Goal: Task Accomplishment & Management: Use online tool/utility

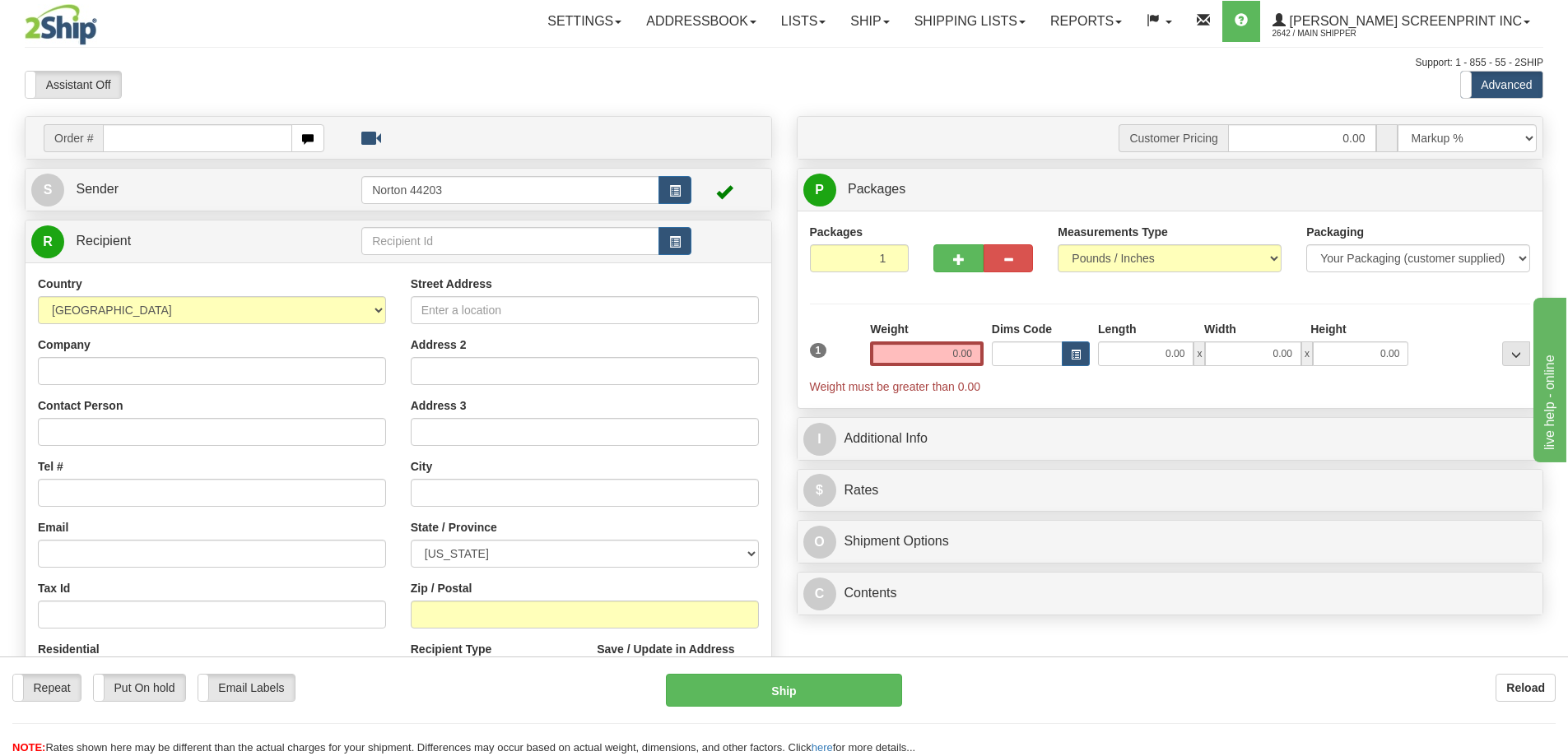
click at [933, 66] on div "Support: 1 - 855 - 55 - 2SHIP" at bounding box center [784, 63] width 1518 height 14
click at [838, 21] on link "Lists" at bounding box center [803, 21] width 69 height 41
click at [901, 17] on link "Ship" at bounding box center [869, 21] width 64 height 41
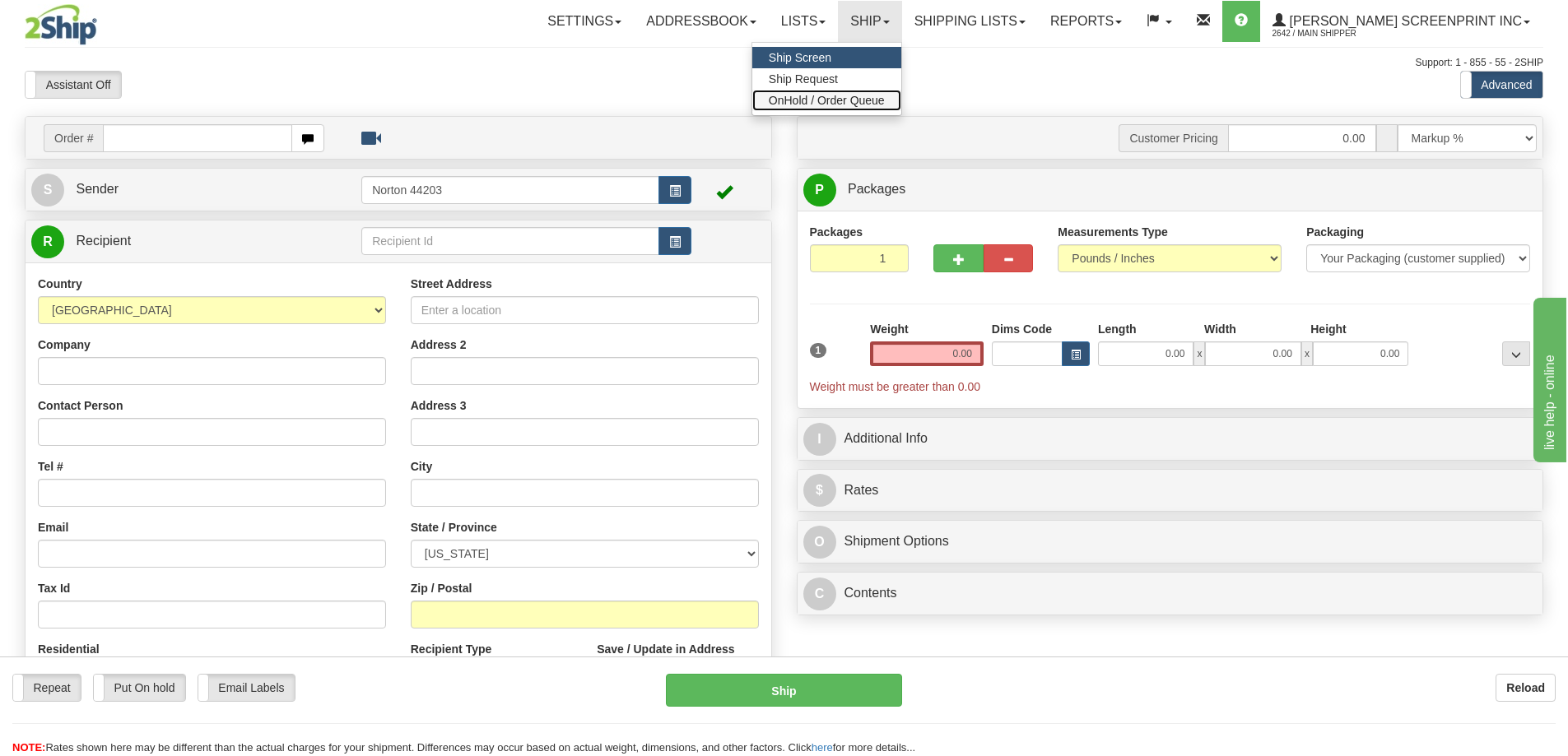
click at [885, 102] on span "OnHold / Order Queue" at bounding box center [827, 100] width 116 height 13
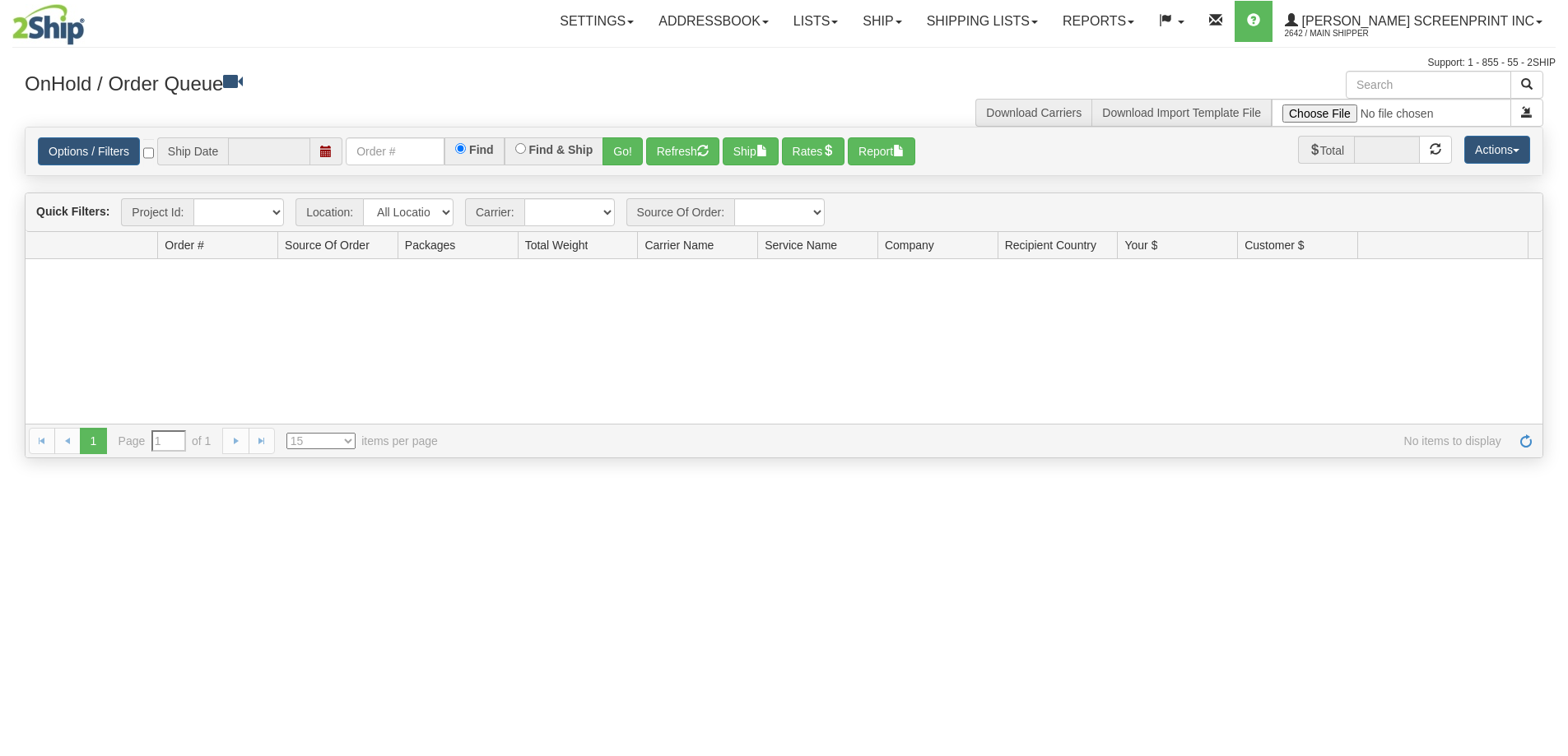
type input "[DATE]"
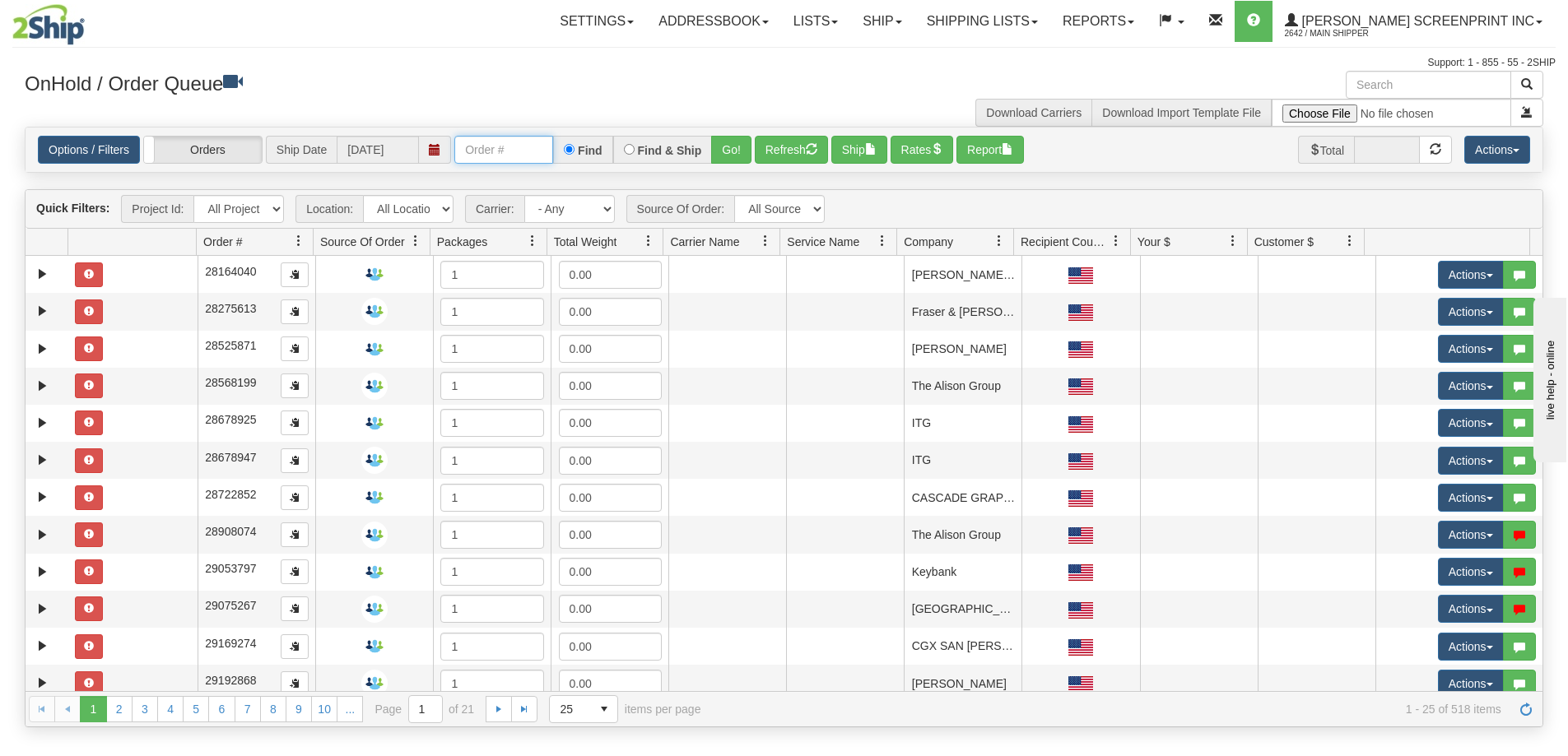
click at [539, 147] on input "text" at bounding box center [503, 149] width 99 height 28
paste input "17240"
drag, startPoint x: 489, startPoint y: 150, endPoint x: 436, endPoint y: 151, distance: 53.0
click at [436, 151] on div "Options / Filters Group Shipments Orders Ship Date 09/23/2025 17240 Find Find &…" at bounding box center [784, 149] width 1492 height 28
type input "17240"
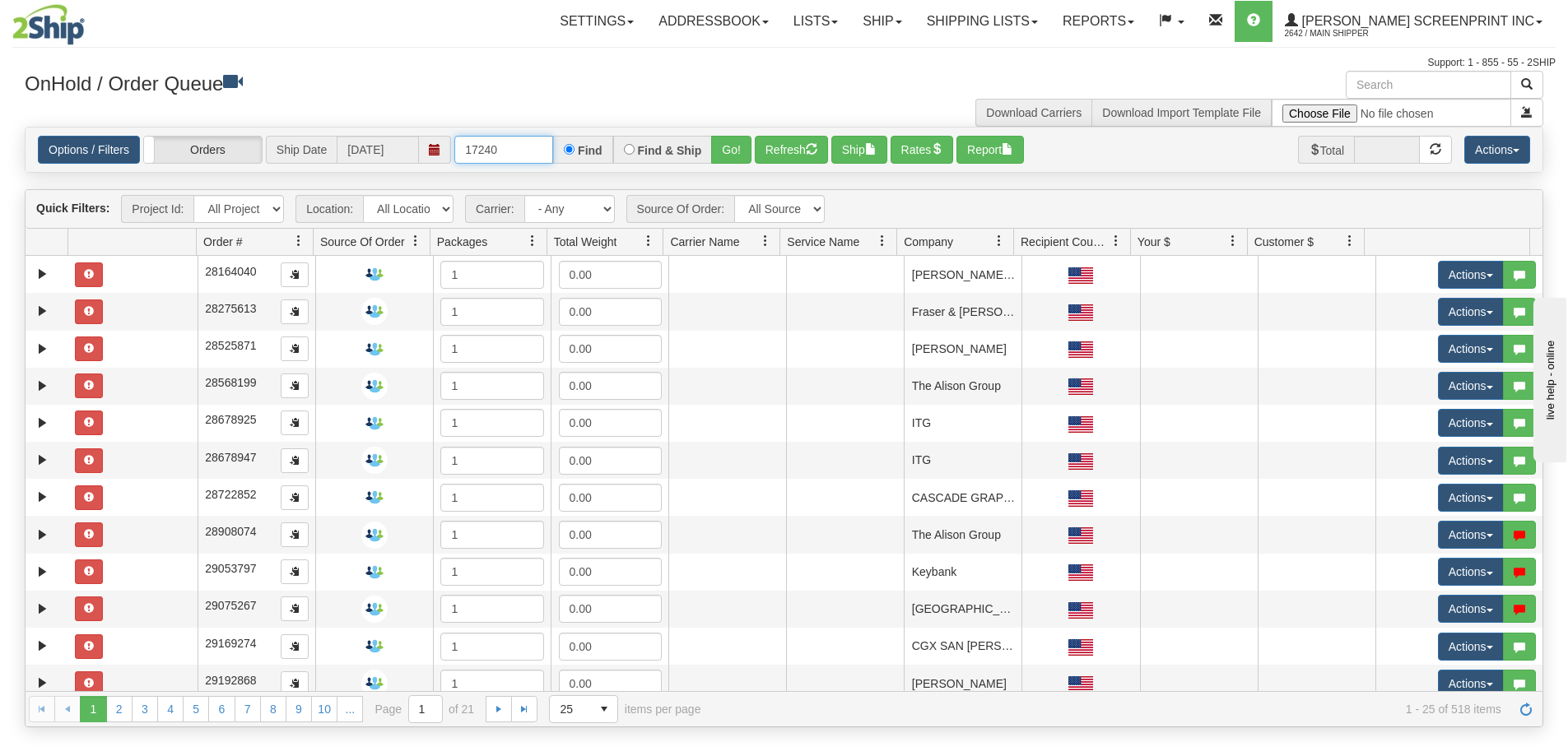
drag, startPoint x: 521, startPoint y: 149, endPoint x: 390, endPoint y: 150, distance: 131.0
click at [390, 149] on div "Options / Filters Group Shipments Orders Ship Date 09/23/2025 17240 Find Find &…" at bounding box center [784, 149] width 1492 height 28
paste input "17240"
type input "17240"
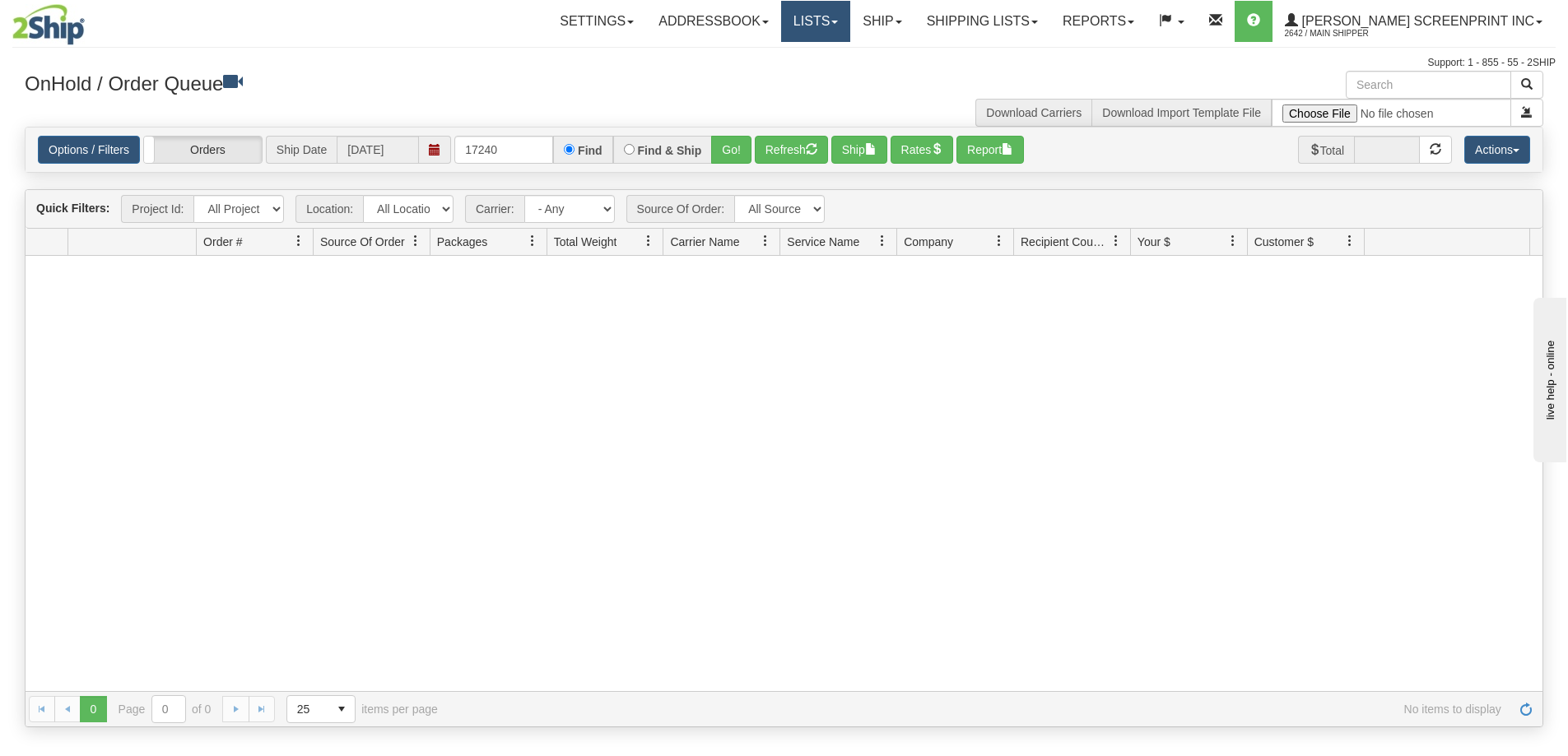
click at [850, 31] on link "Lists" at bounding box center [815, 21] width 69 height 41
click at [913, 25] on link "Ship" at bounding box center [881, 21] width 64 height 41
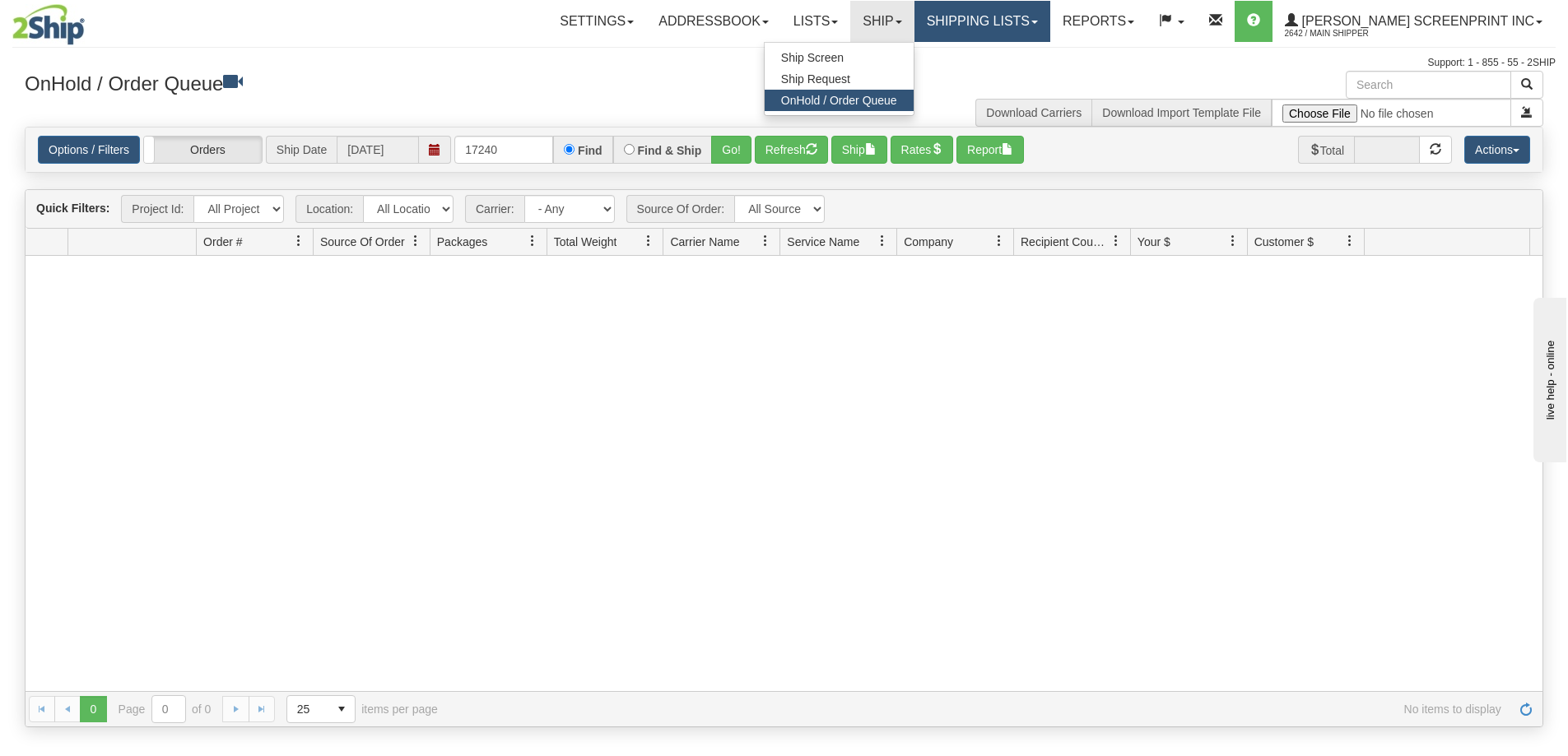
click at [1004, 27] on link "Shipping lists" at bounding box center [981, 21] width 135 height 41
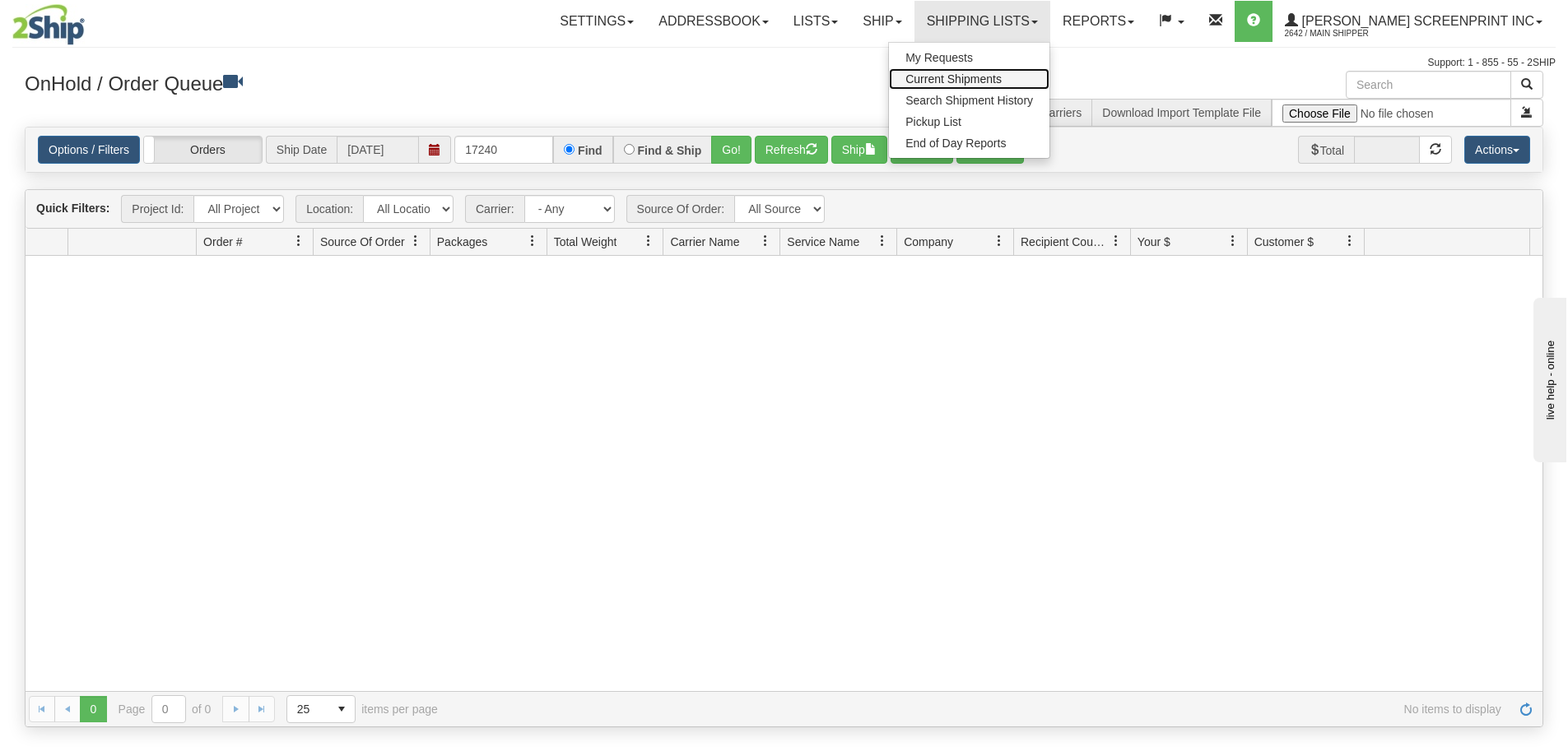
click at [1002, 80] on span "Current Shipments" at bounding box center [953, 79] width 97 height 13
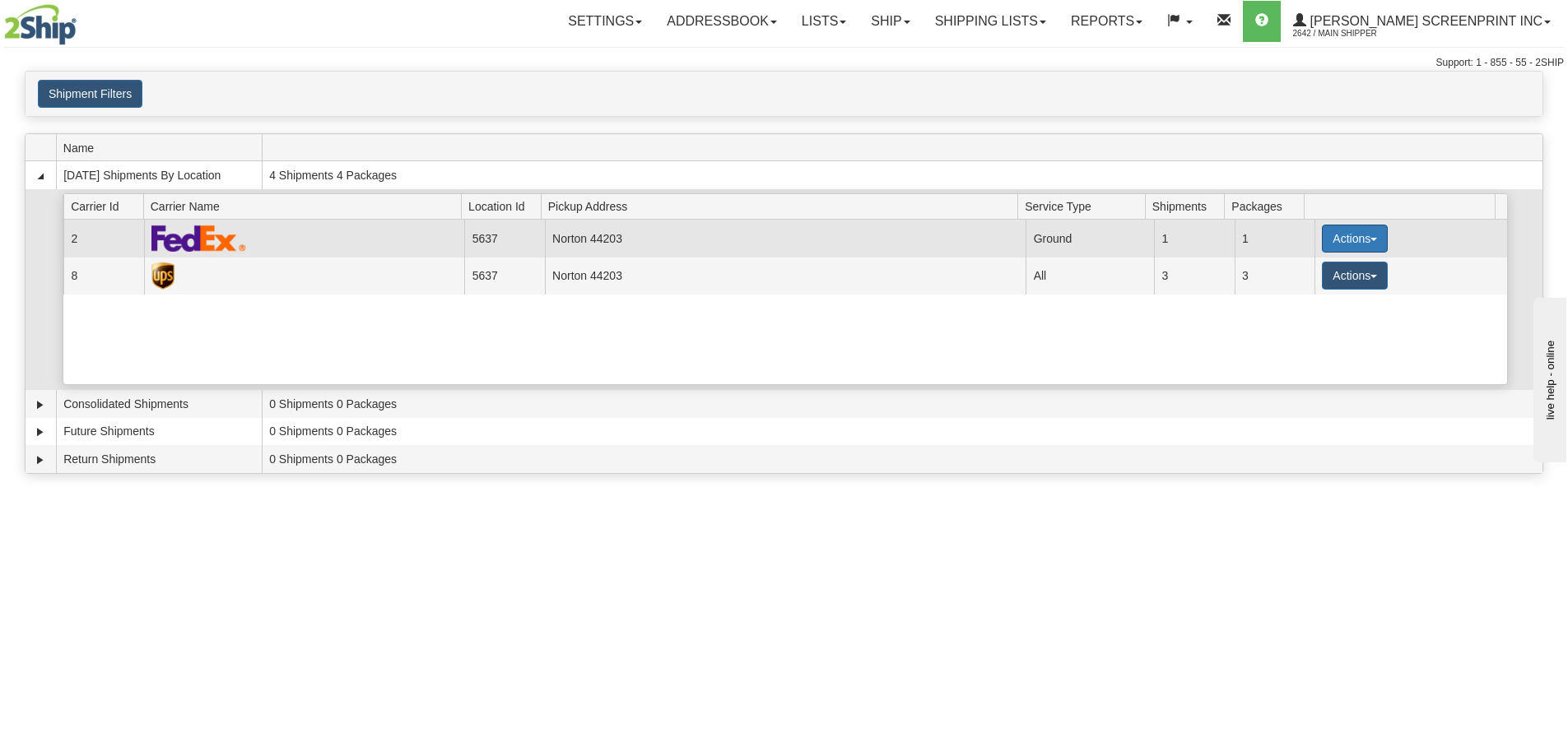
click at [1329, 241] on button "Actions" at bounding box center [1354, 238] width 66 height 28
click at [1318, 279] on link "Details" at bounding box center [1320, 270] width 132 height 21
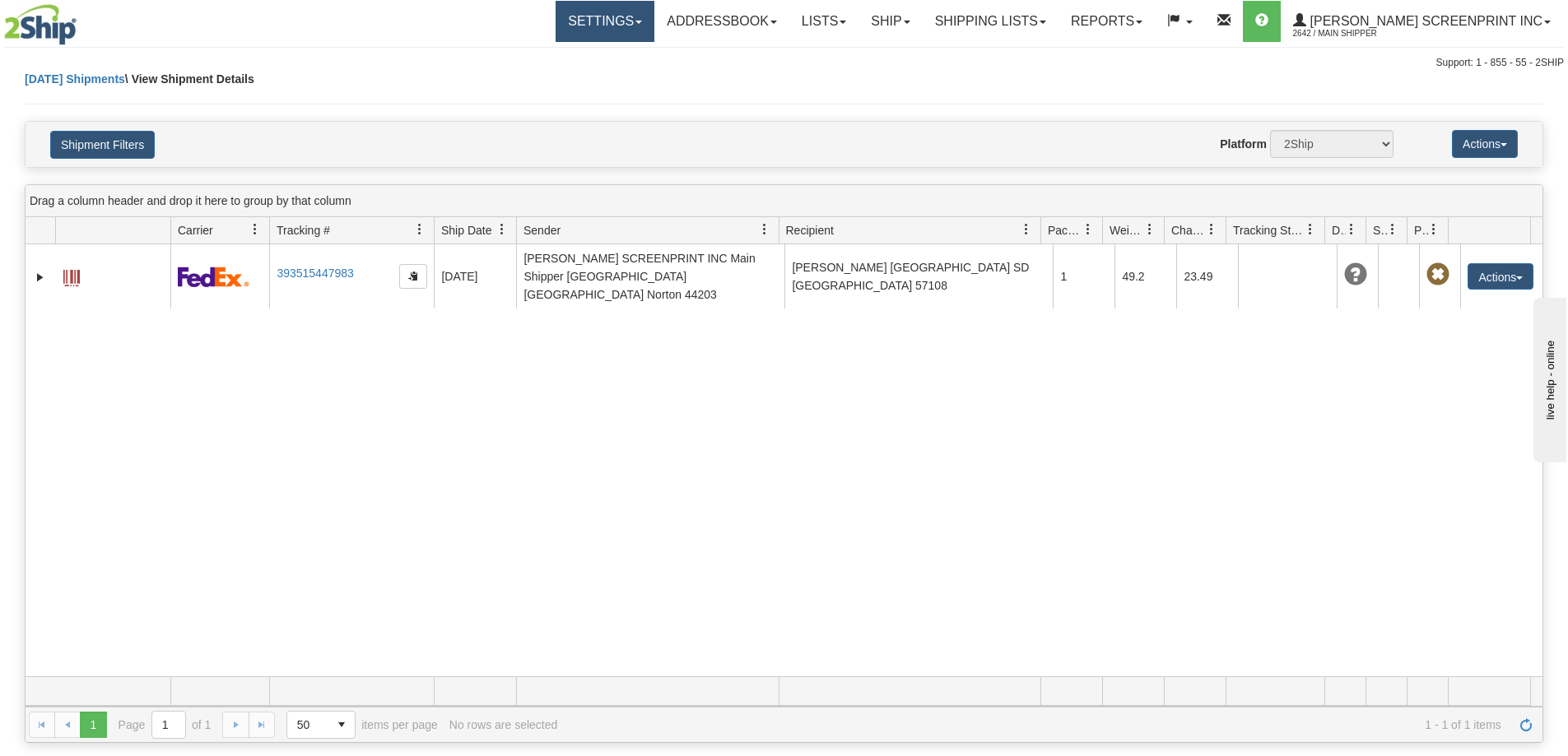
click at [641, 21] on link "Settings" at bounding box center [604, 21] width 99 height 41
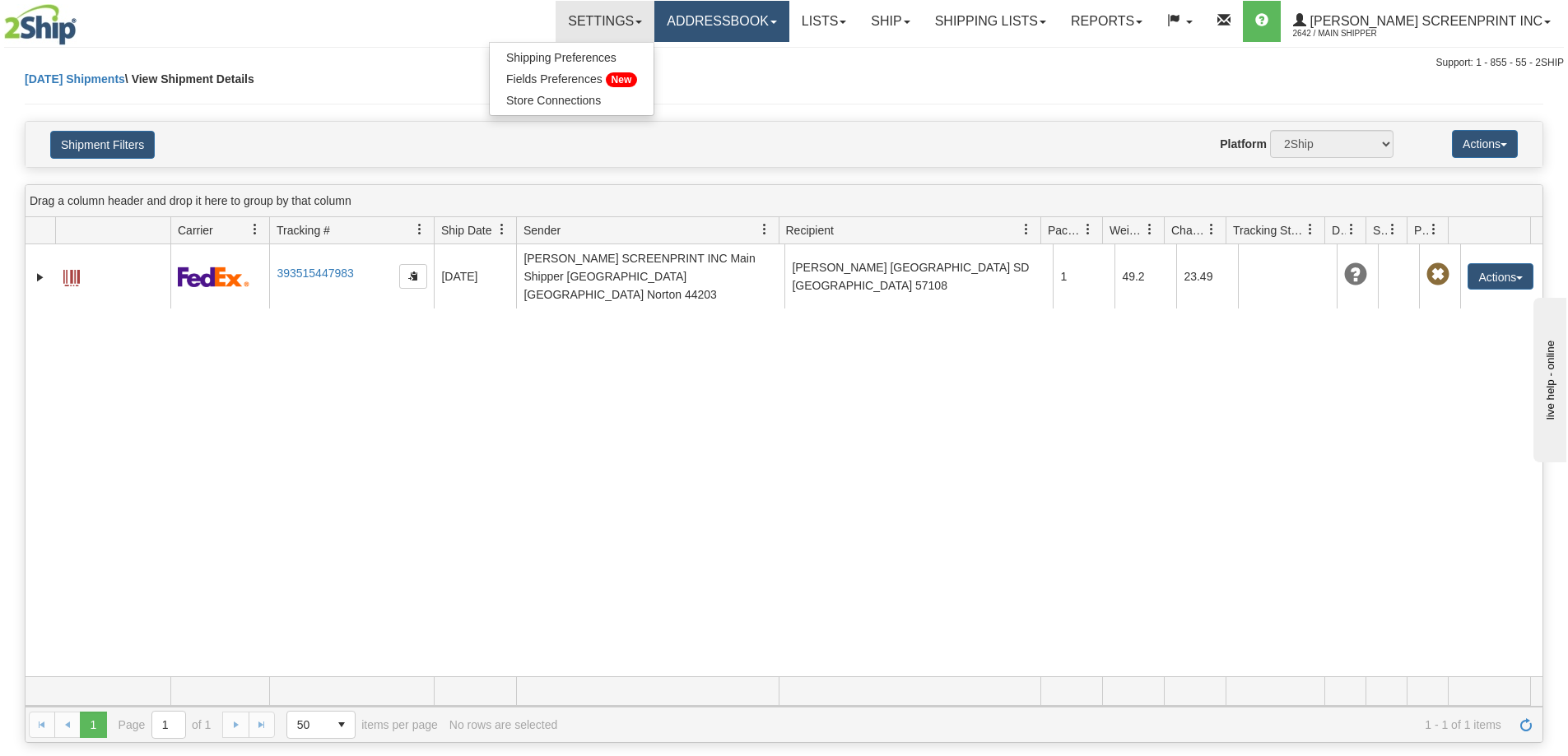
click at [745, 32] on link "Addressbook" at bounding box center [722, 21] width 135 height 41
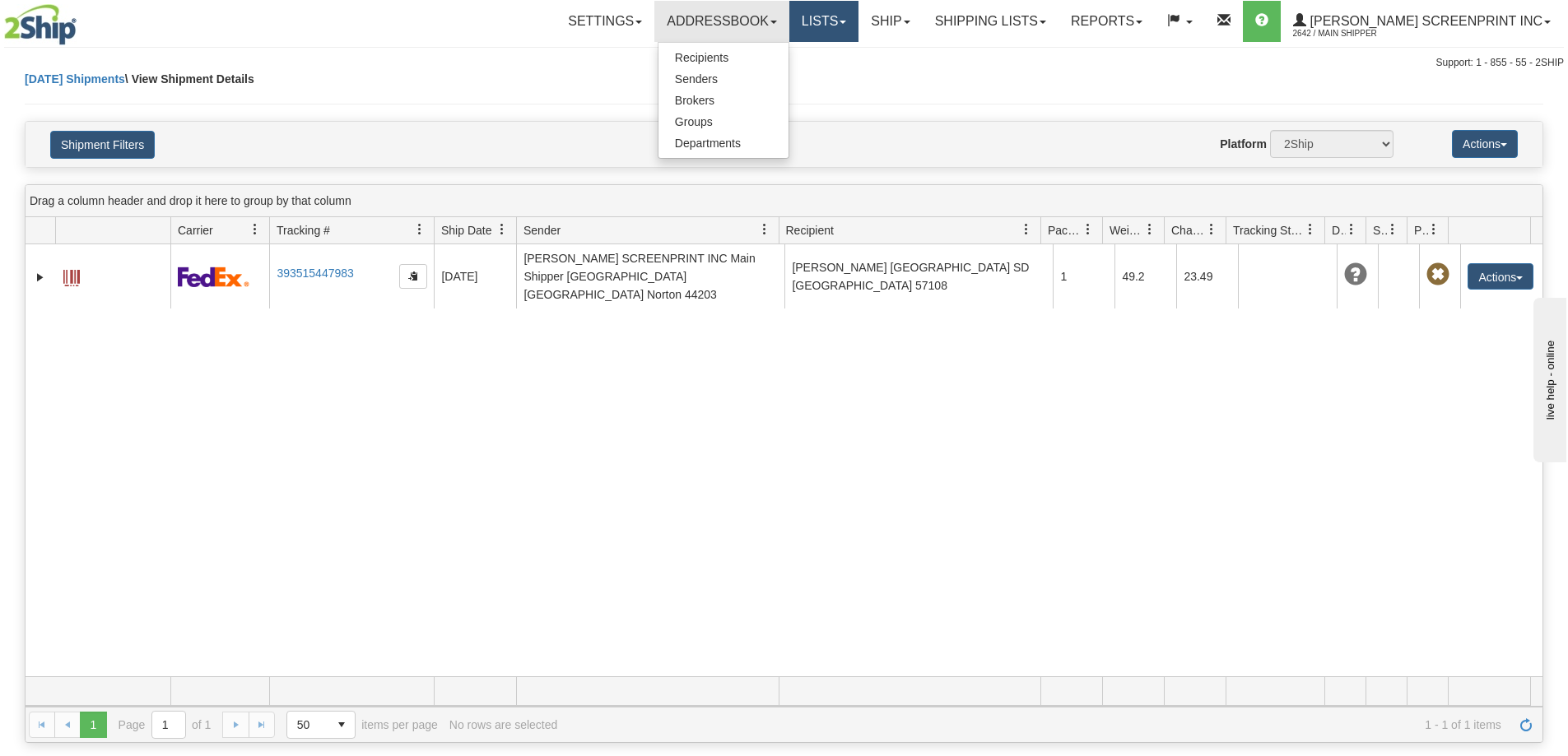
click at [858, 23] on link "Lists" at bounding box center [823, 21] width 69 height 41
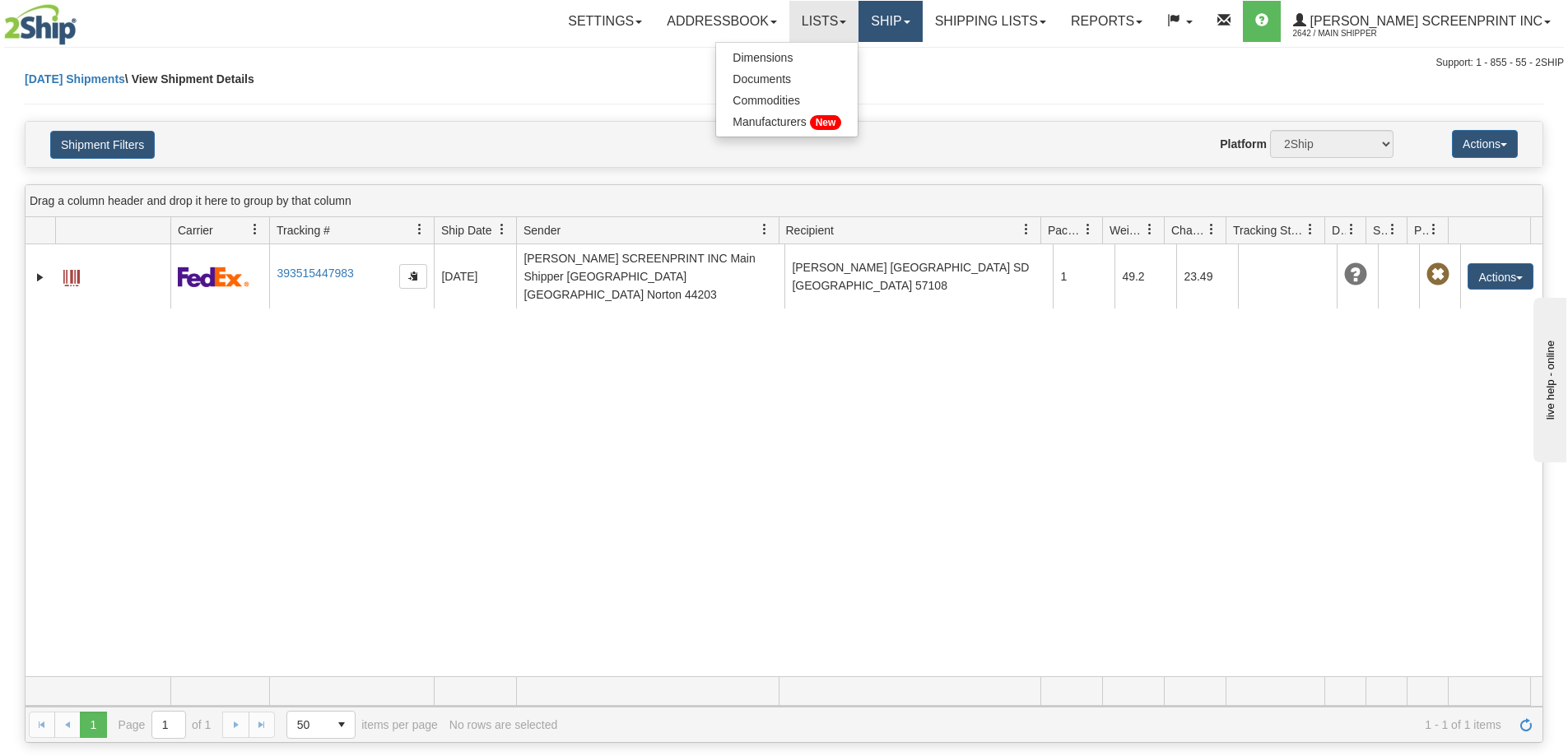
click at [922, 28] on link "Ship" at bounding box center [889, 21] width 64 height 41
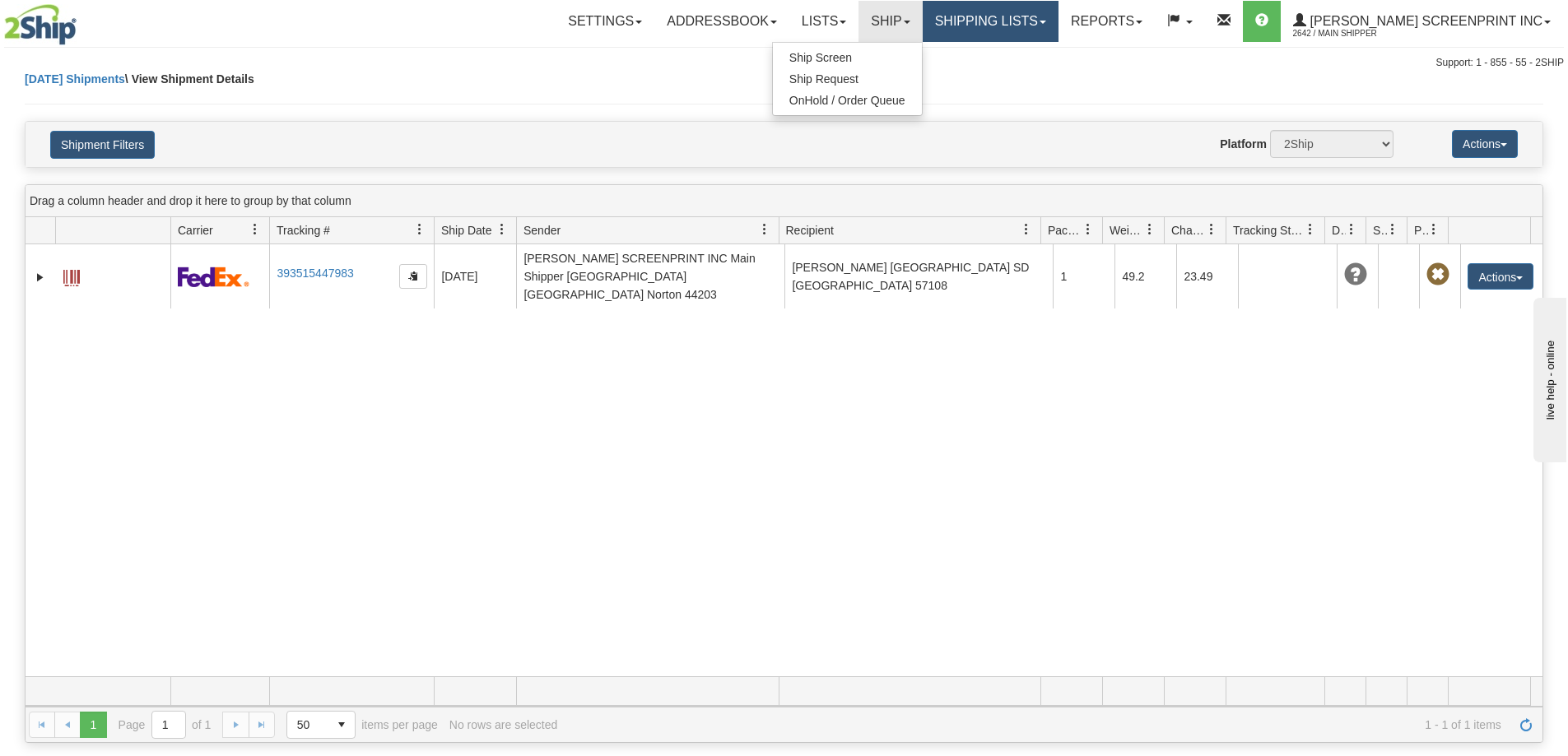
click at [1012, 21] on link "Shipping lists" at bounding box center [990, 21] width 135 height 41
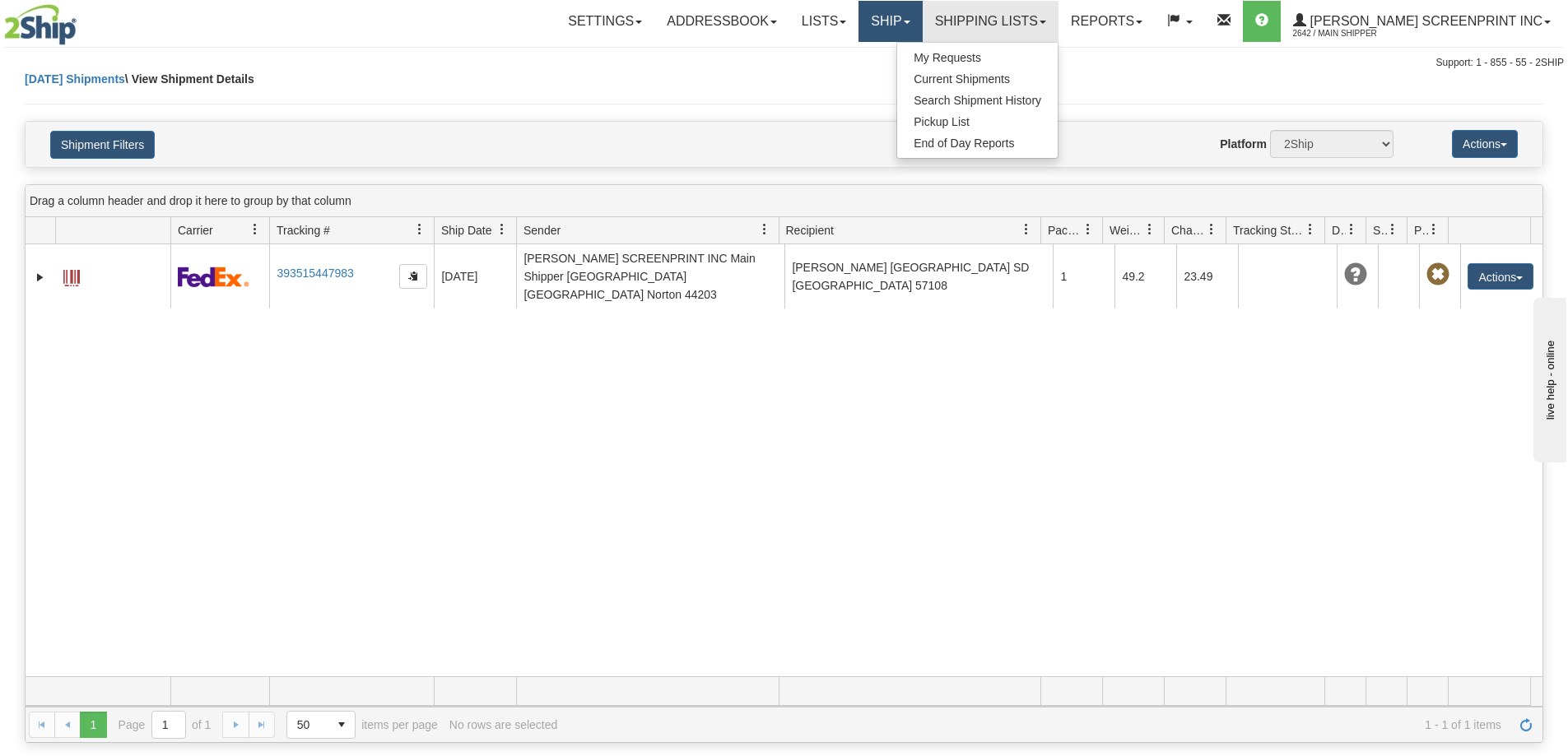
click at [922, 27] on link "Ship" at bounding box center [889, 21] width 64 height 41
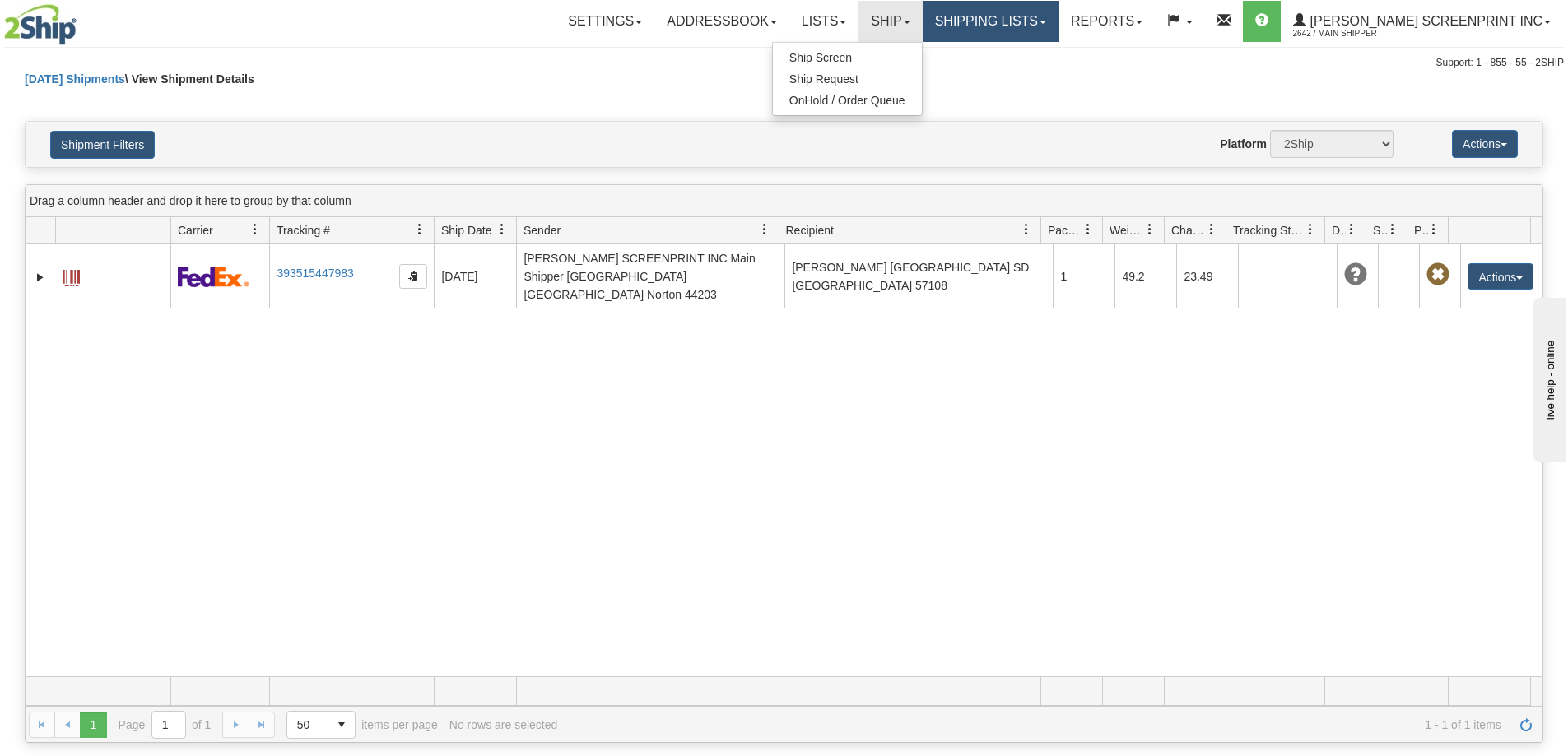
click at [1027, 27] on link "Shipping lists" at bounding box center [990, 21] width 135 height 41
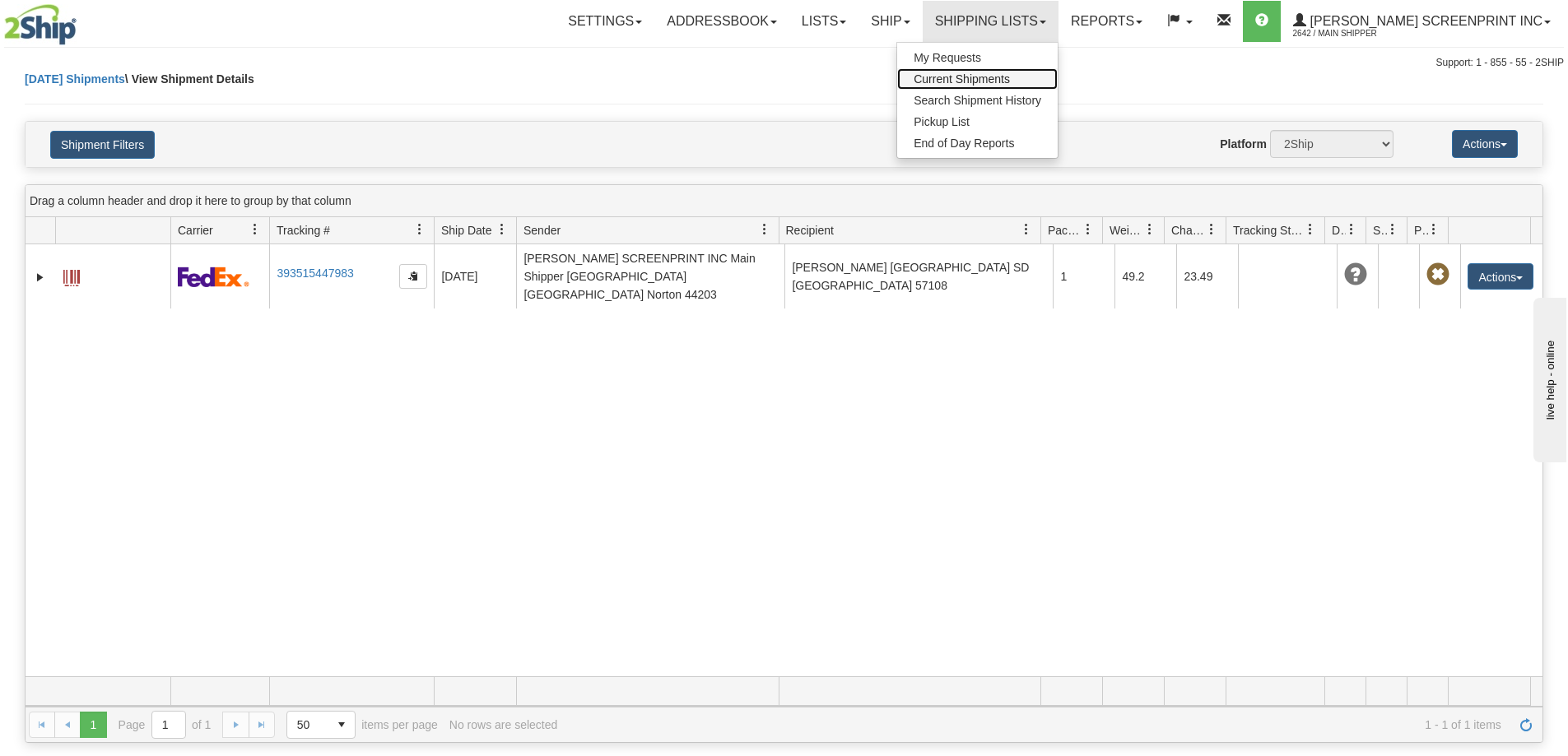
click at [1010, 81] on span "Current Shipments" at bounding box center [961, 79] width 97 height 13
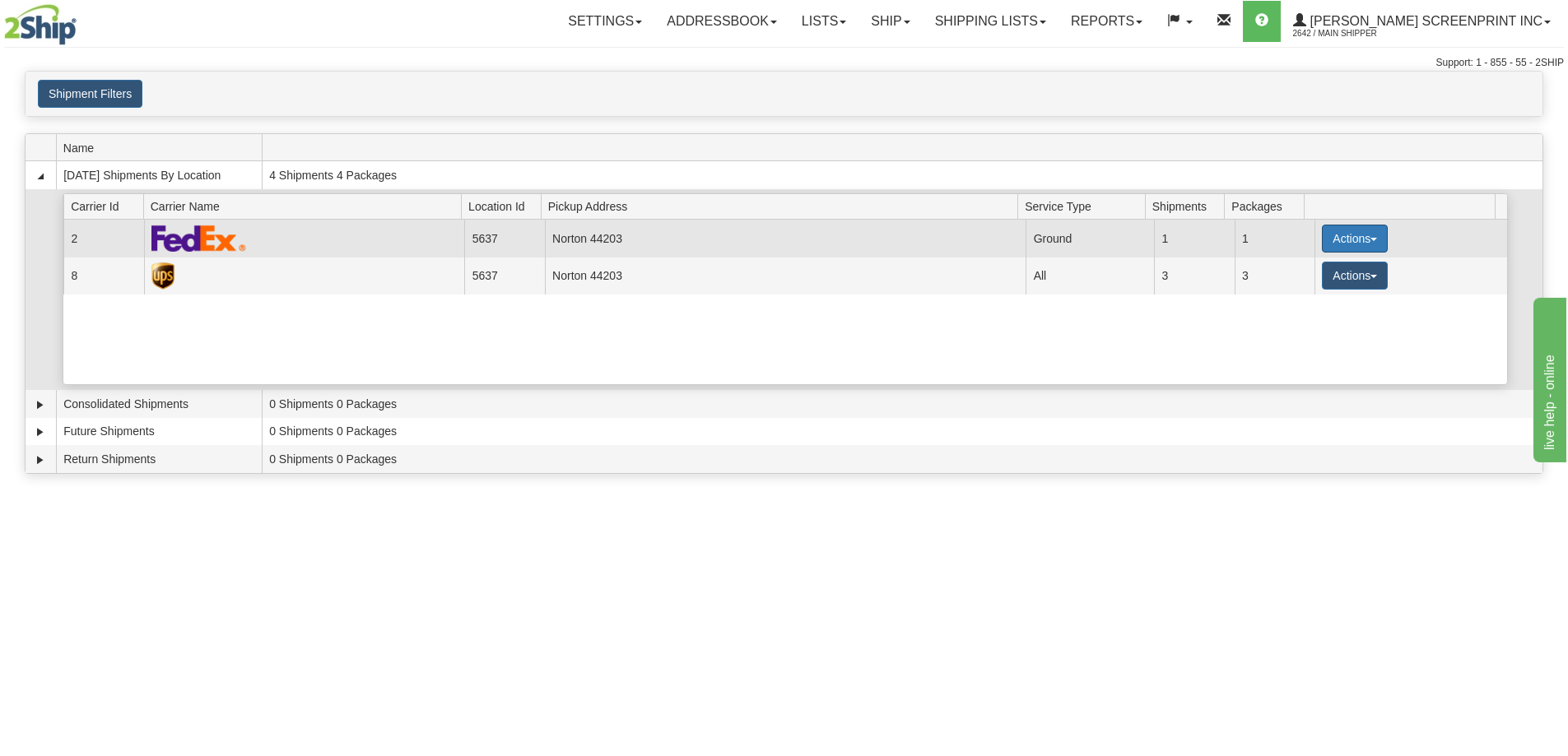
click at [1330, 234] on button "Actions" at bounding box center [1354, 238] width 66 height 28
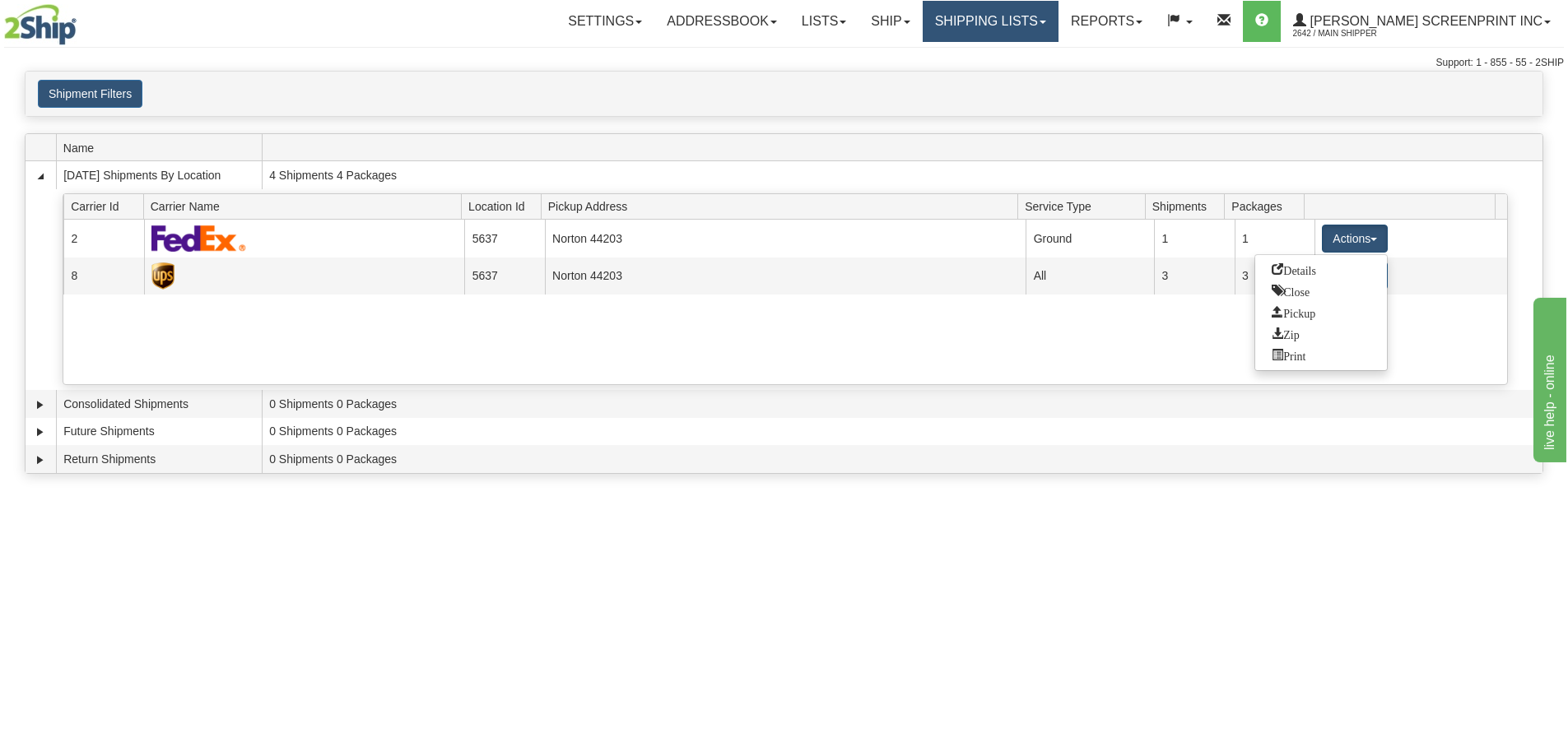
click at [1022, 21] on link "Shipping lists" at bounding box center [990, 21] width 135 height 41
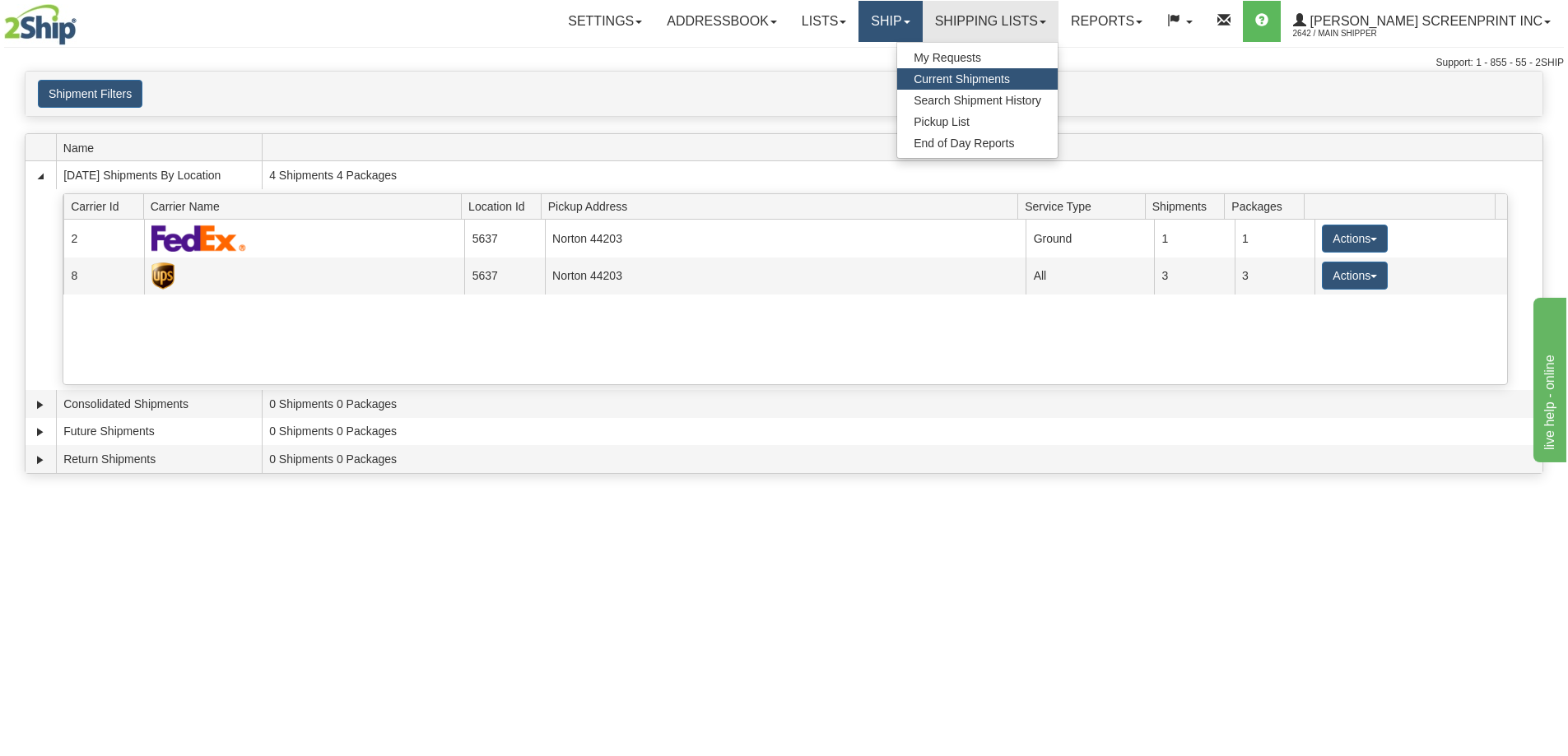
click at [922, 25] on link "Ship" at bounding box center [889, 21] width 64 height 41
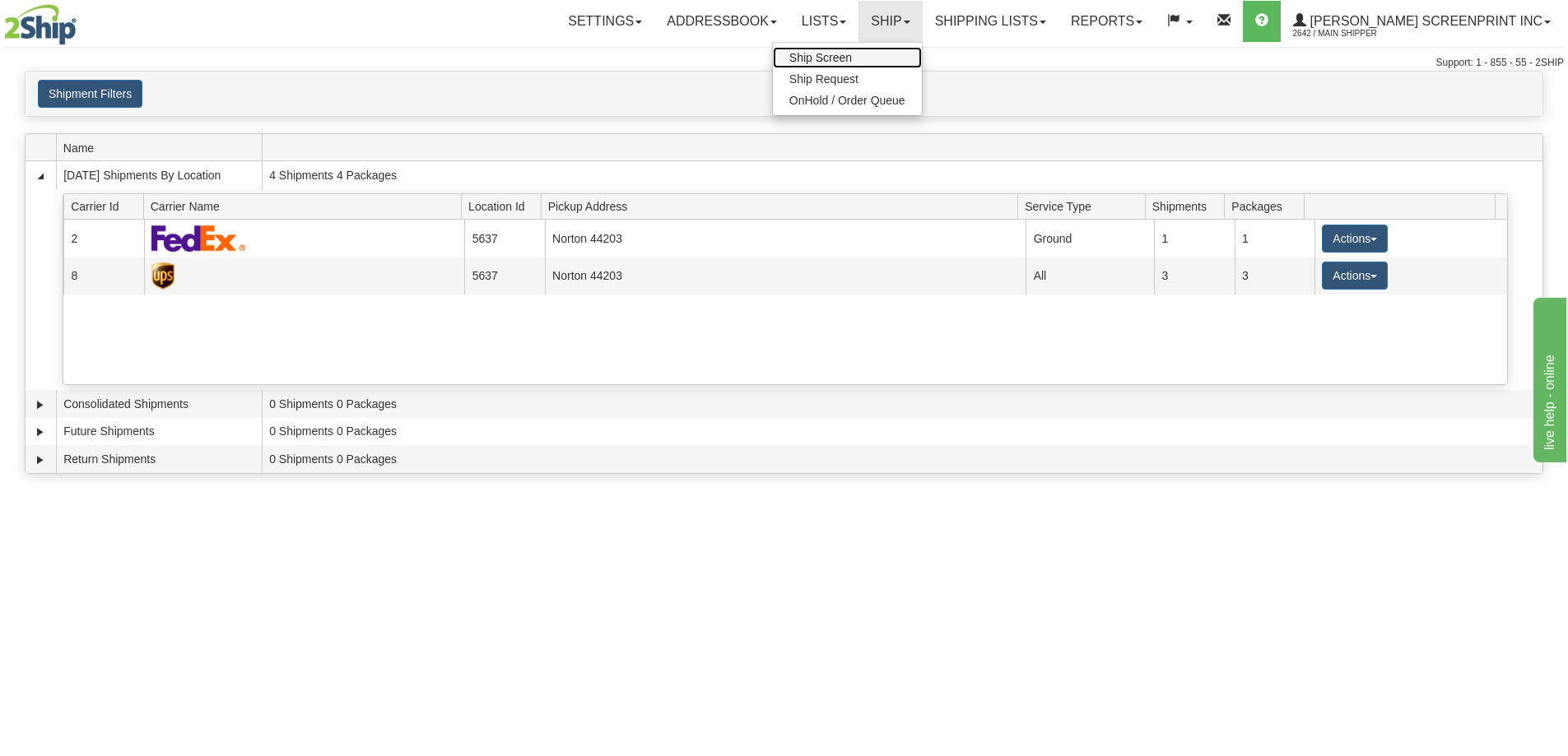
click at [911, 61] on link "Ship Screen" at bounding box center [847, 57] width 149 height 21
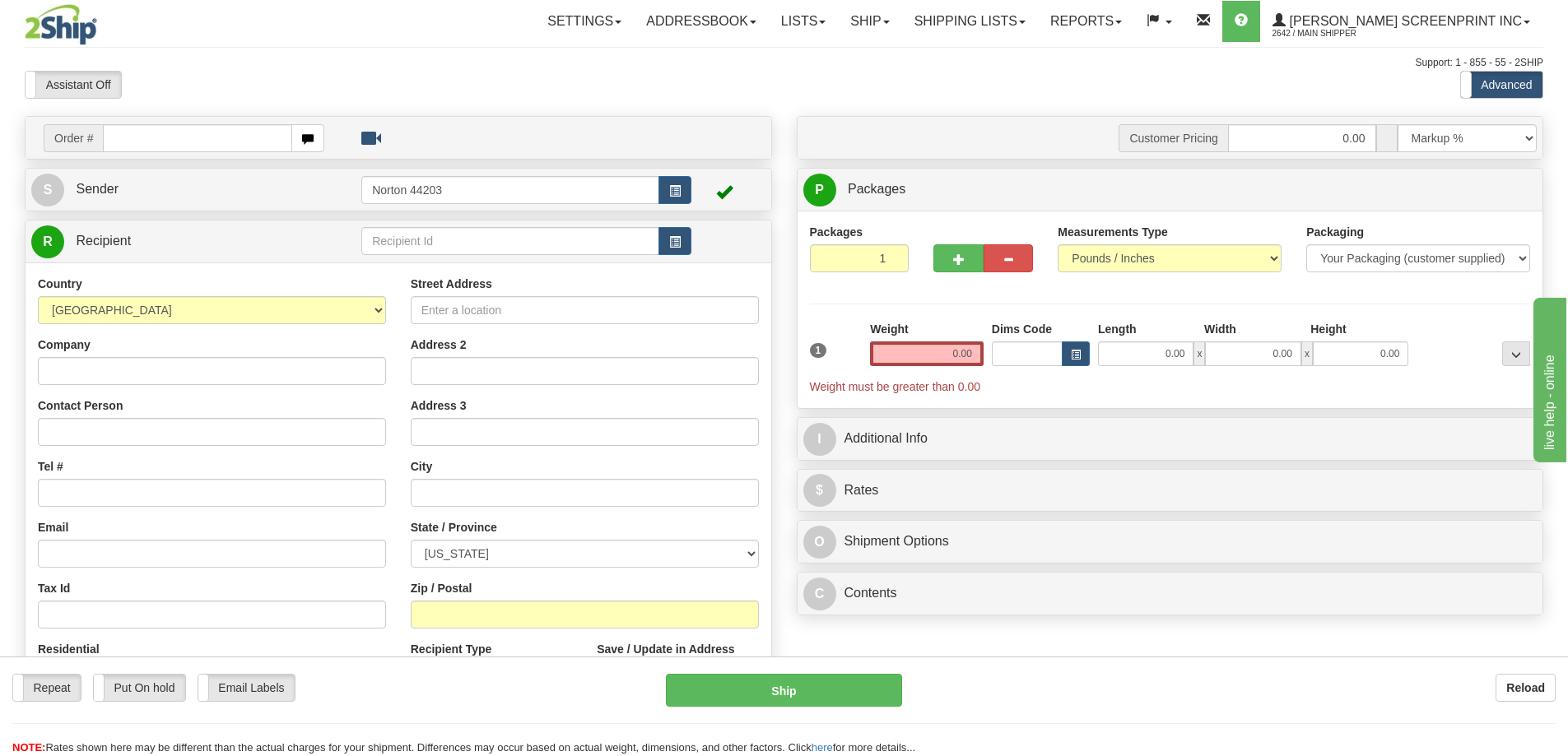
click at [938, 69] on div "Support: 1 - 855 - 55 - 2SHIP" at bounding box center [784, 63] width 1518 height 14
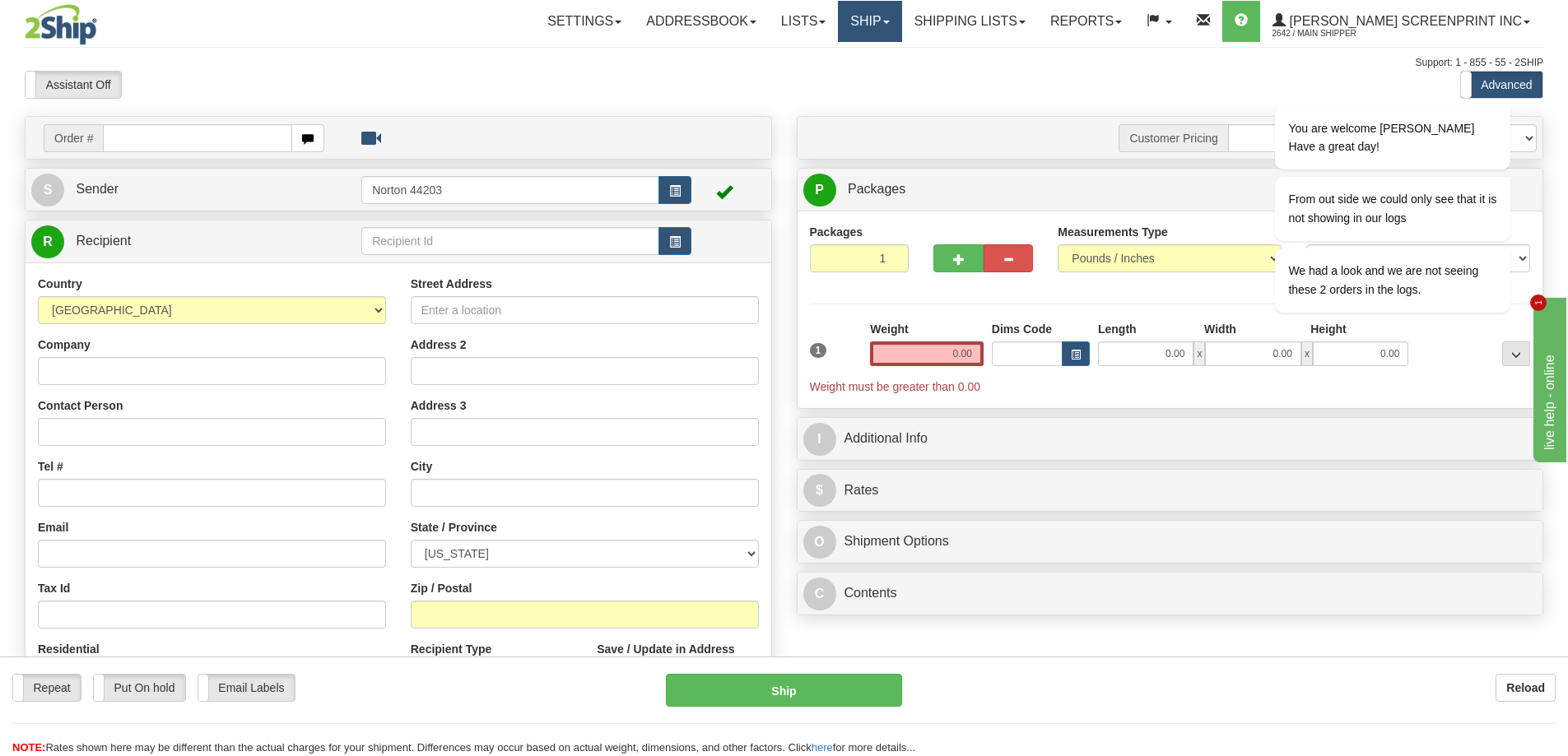
click at [901, 19] on link "Ship" at bounding box center [869, 21] width 64 height 41
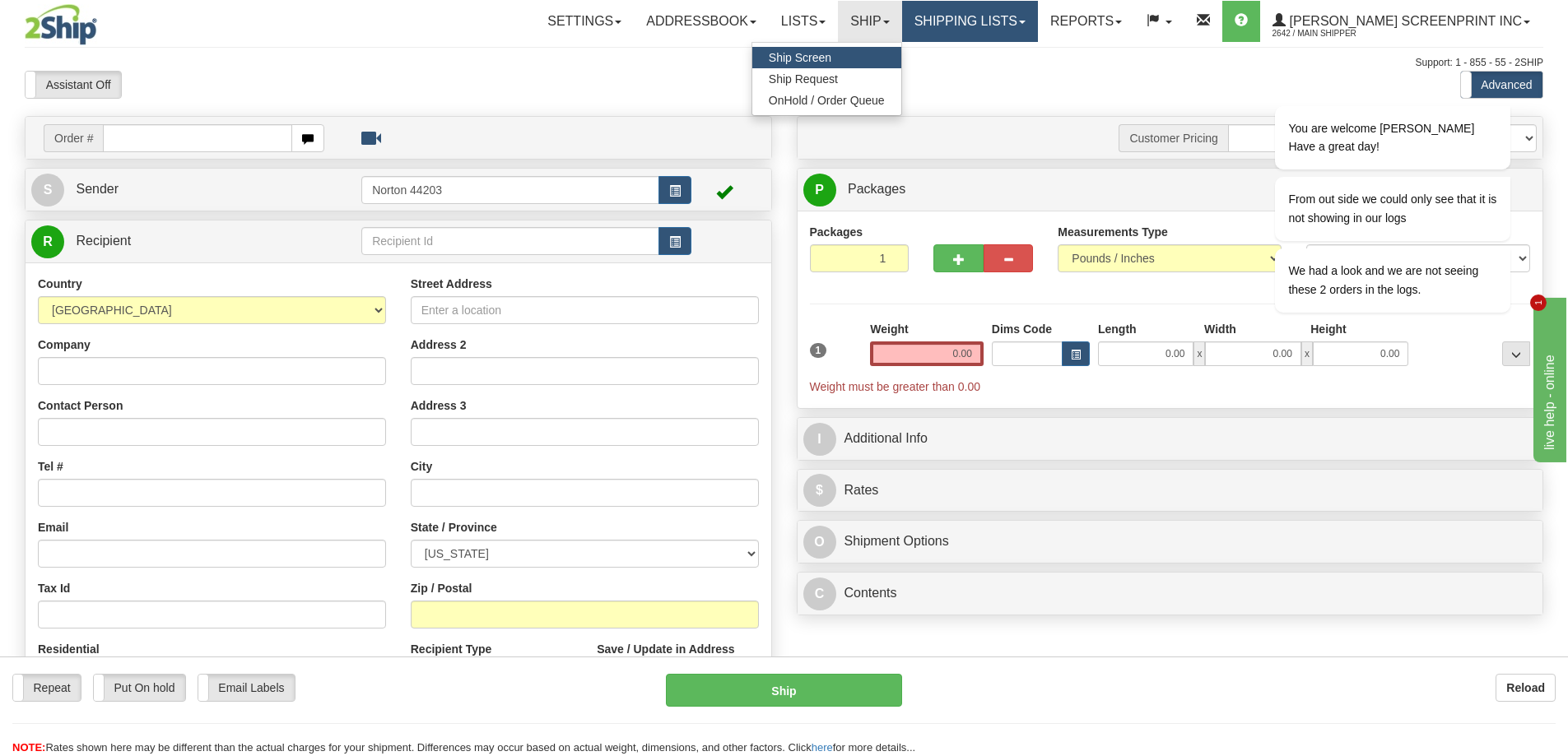
click at [1032, 35] on link "Shipping lists" at bounding box center [970, 21] width 135 height 41
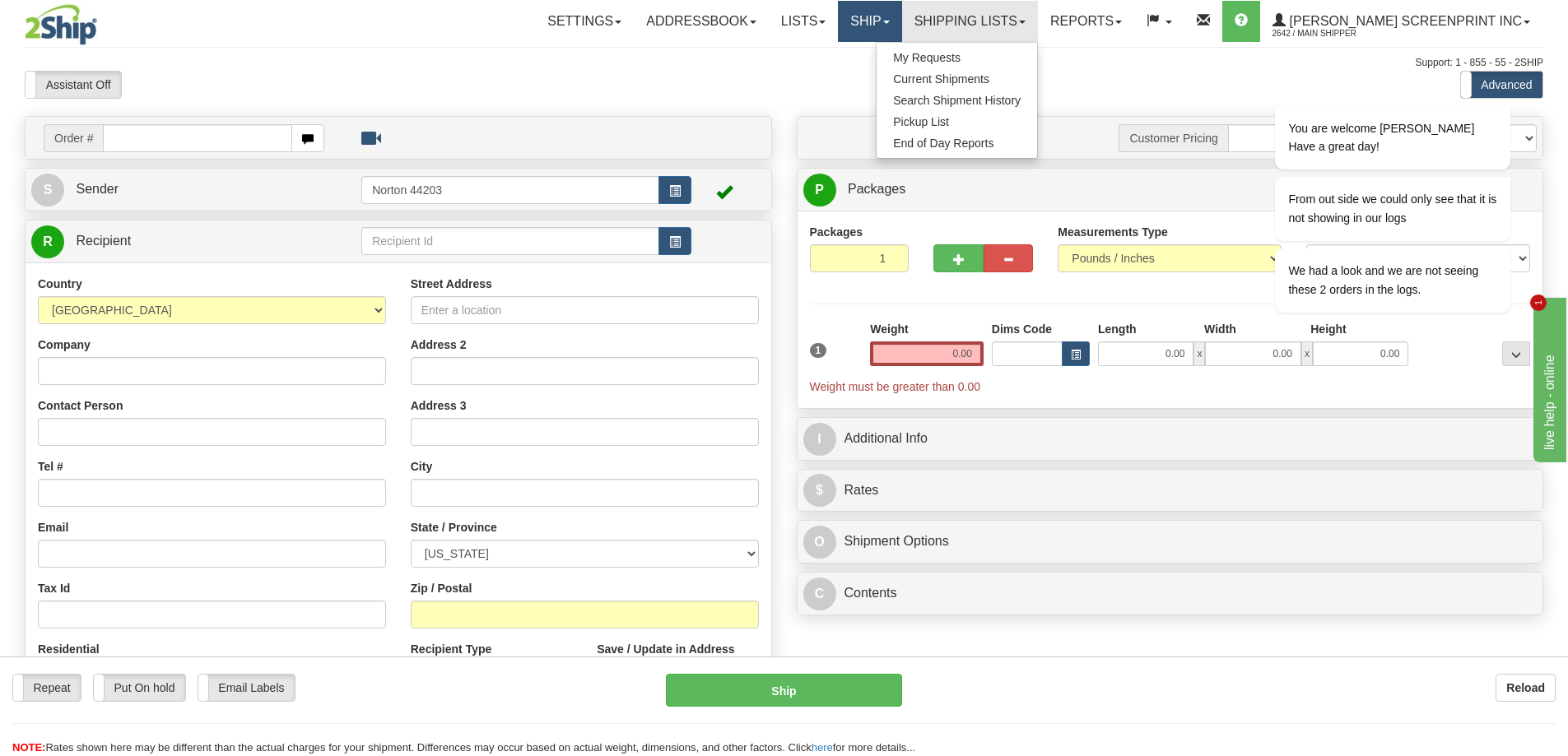
click at [901, 25] on link "Ship" at bounding box center [869, 21] width 64 height 41
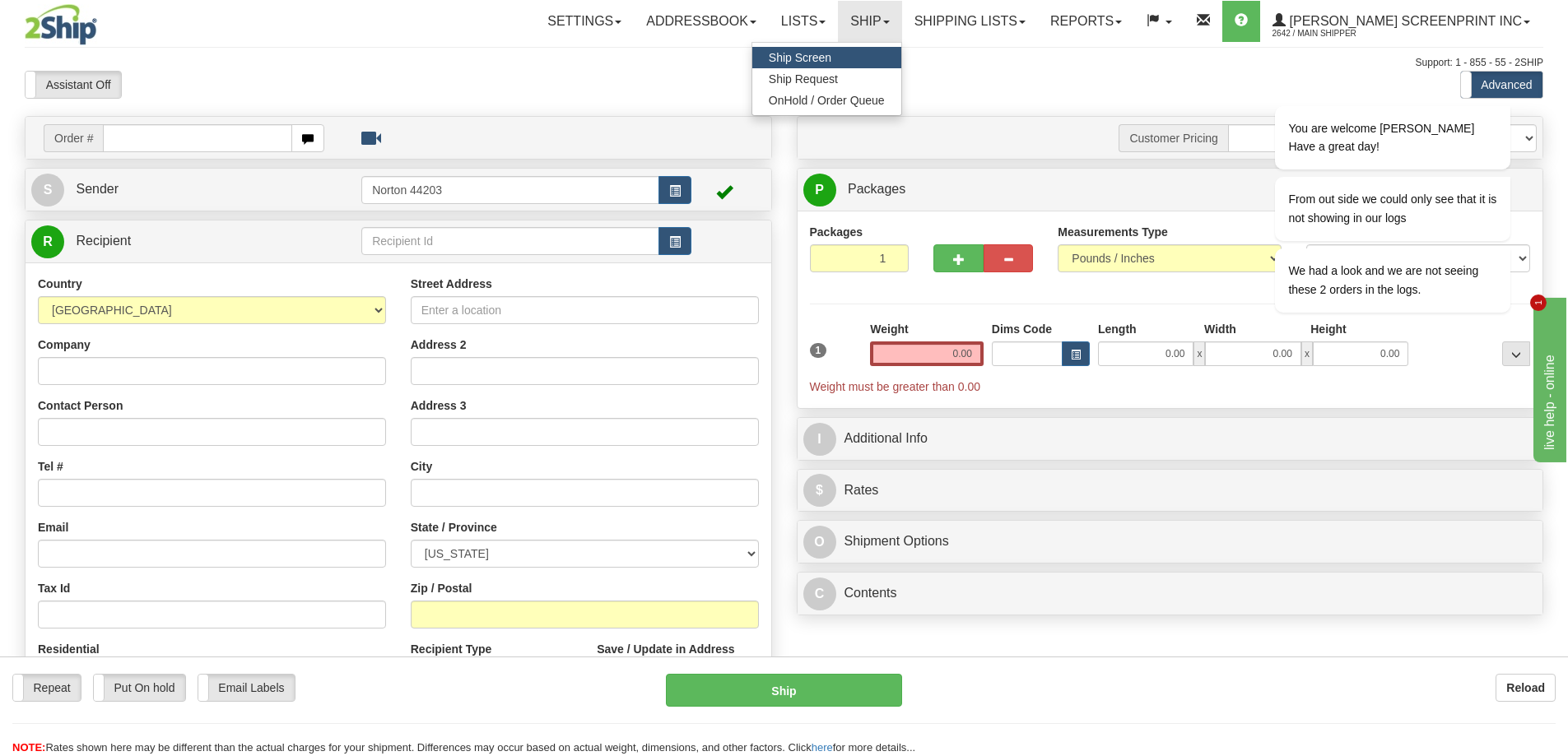
click at [884, 61] on link "Ship Screen" at bounding box center [827, 57] width 149 height 21
